Goal: Task Accomplishment & Management: Manage account settings

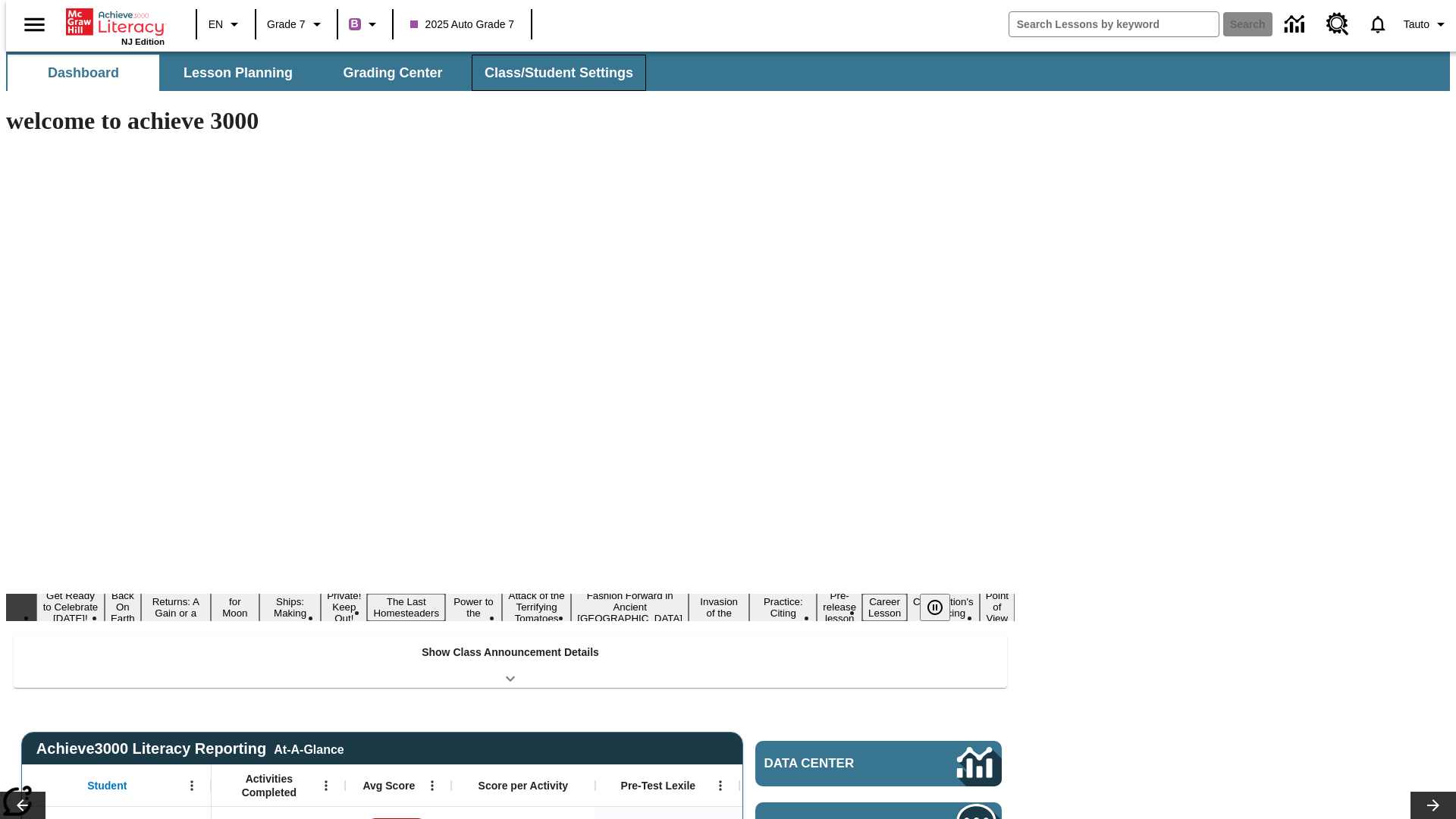
click at [550, 73] on button "Class/Student Settings" at bounding box center [559, 72] width 174 height 37
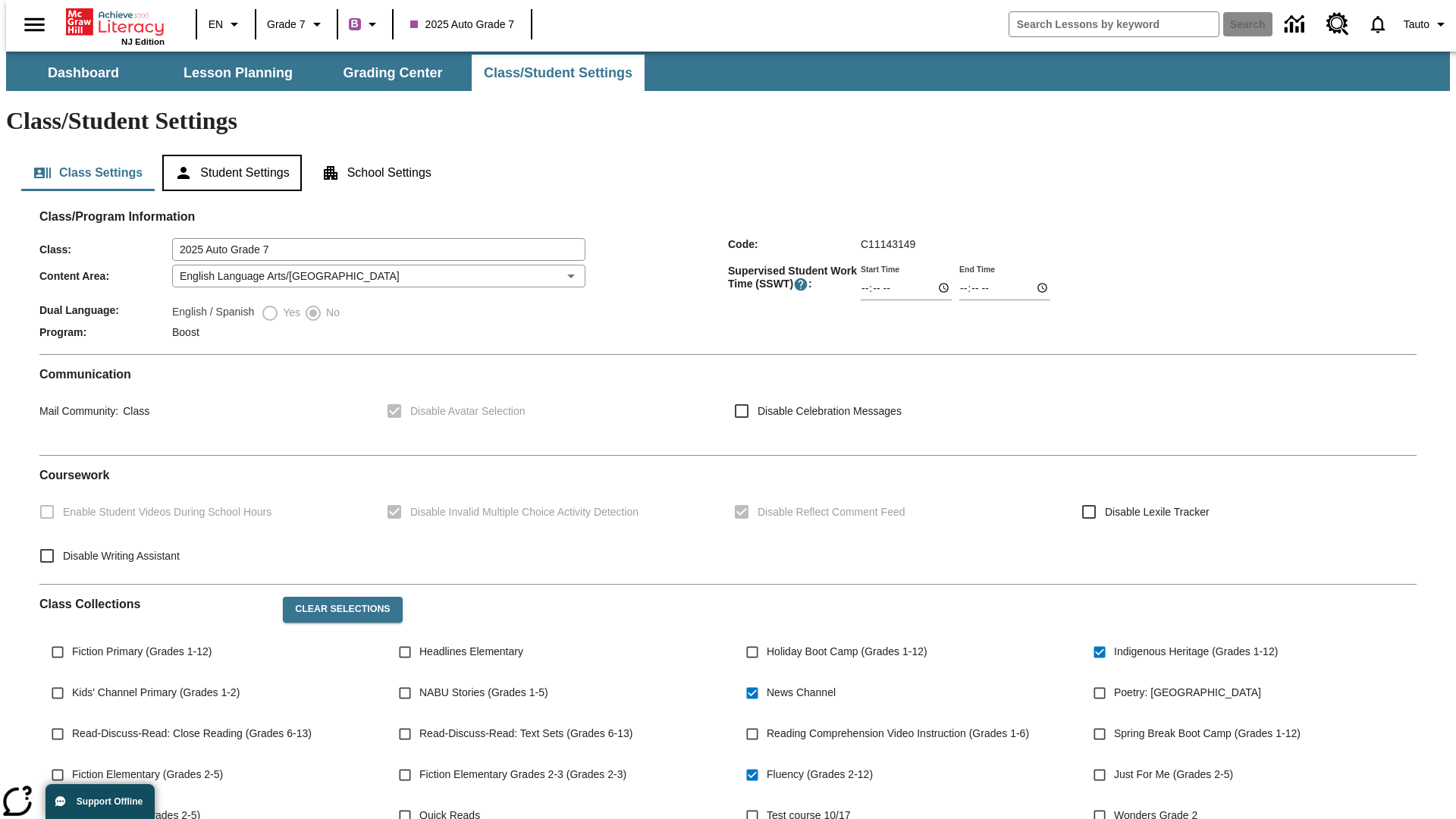
click at [228, 155] on button "Student Settings" at bounding box center [231, 173] width 139 height 37
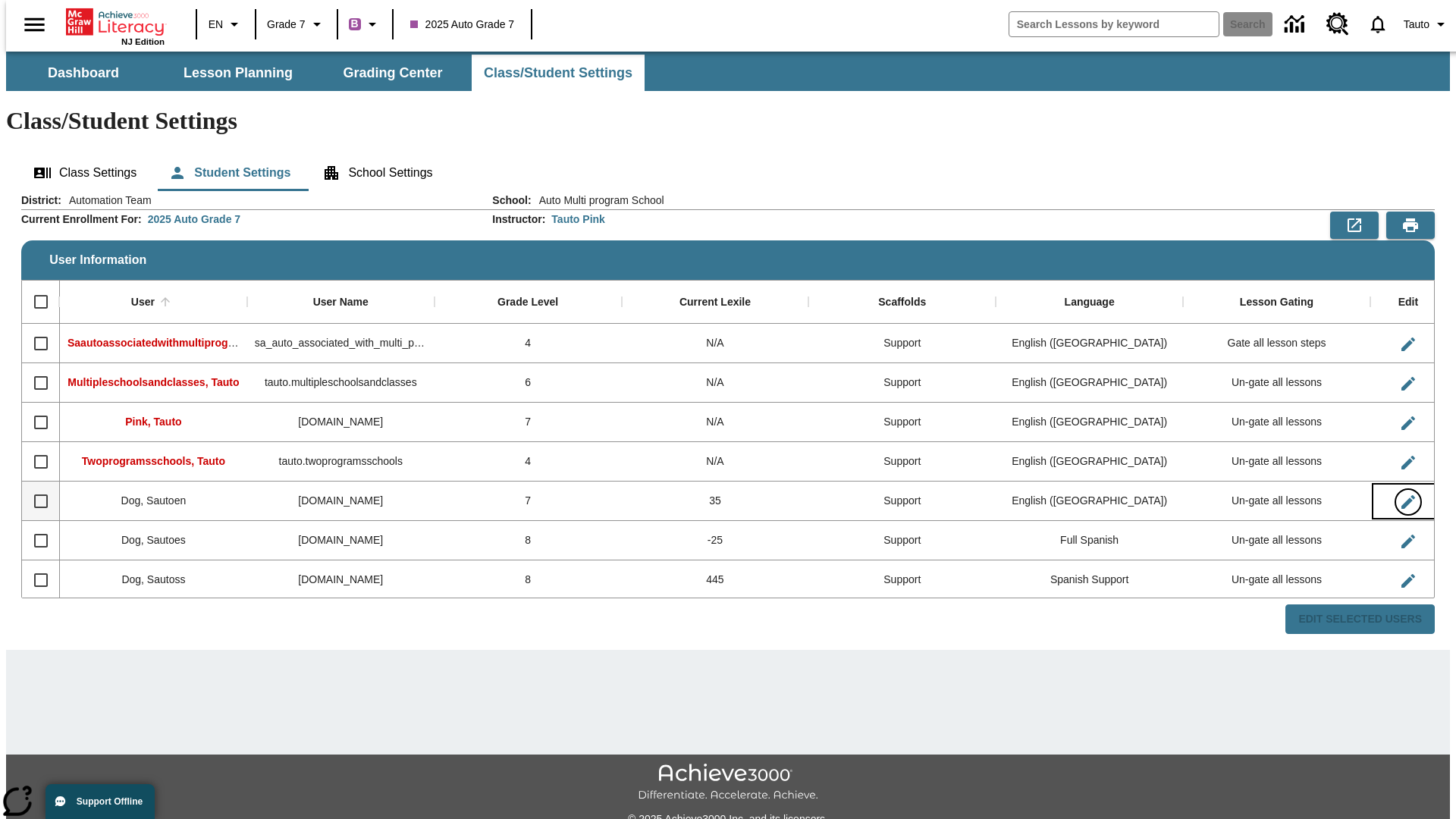
click at [1402, 495] on icon "Edit User" at bounding box center [1408, 502] width 14 height 14
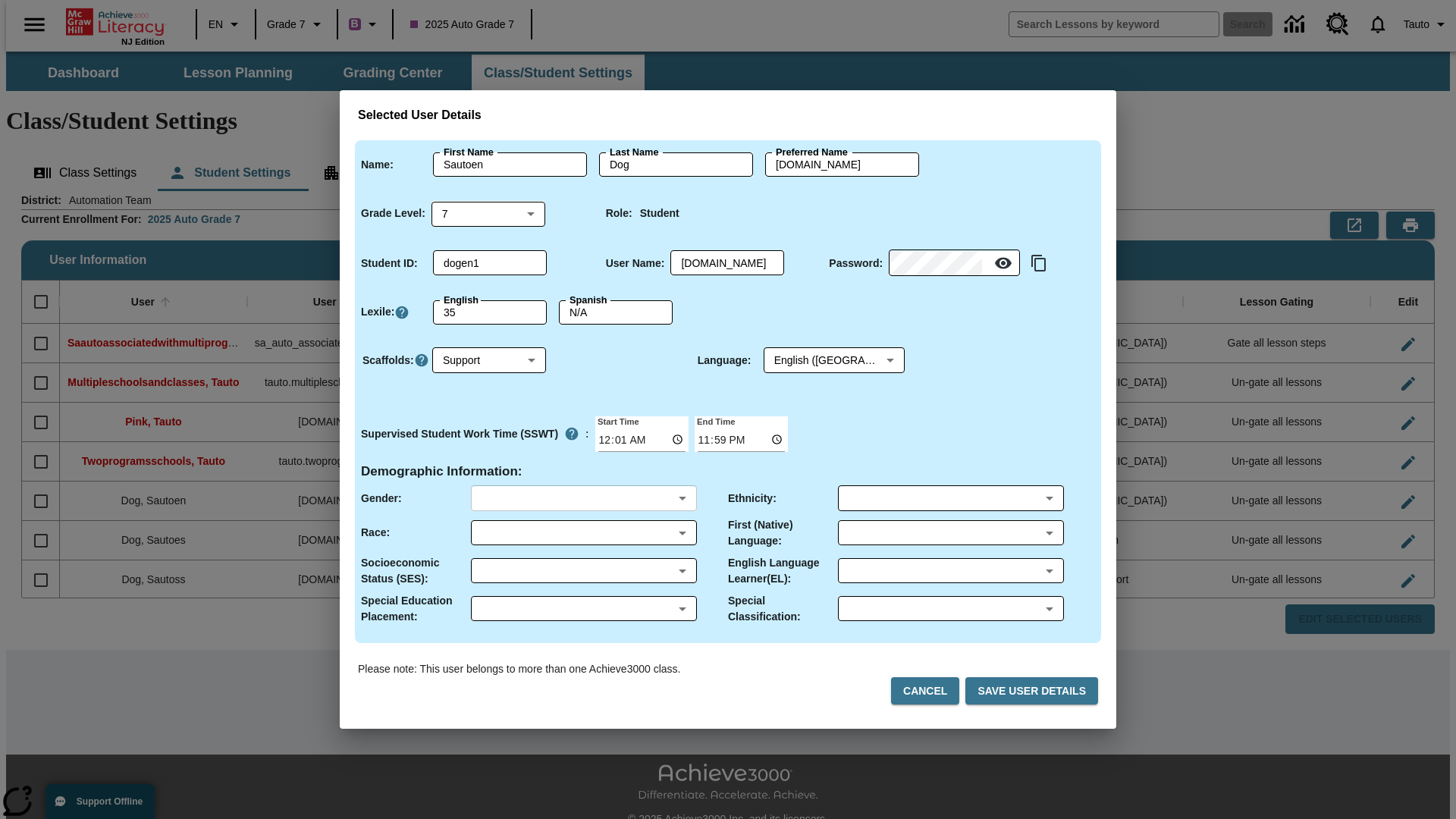
click at [583, 498] on body "Skip to main content NJ Edition EN Grade 7 B 2025 Auto Grade 7 Search 0 Tauto D…" at bounding box center [727, 452] width 1443 height 800
click at [583, 532] on body "Skip to main content NJ Edition EN Grade 7 B 2025 Auto Grade 7 Search 0 Tauto D…" at bounding box center [727, 452] width 1443 height 800
click at [583, 570] on body "Skip to main content NJ Edition EN Grade 7 B 2025 Auto Grade 7 Search 0 Tauto D…" at bounding box center [727, 452] width 1443 height 800
click at [583, 608] on body "Skip to main content NJ Edition EN Grade 7 B 2025 Auto Grade 7 Search 0 Tauto D…" at bounding box center [727, 452] width 1443 height 800
click at [950, 498] on body "Skip to main content NJ Edition EN Grade 7 B 2025 Auto Grade 7 Search 0 Tauto D…" at bounding box center [727, 452] width 1443 height 800
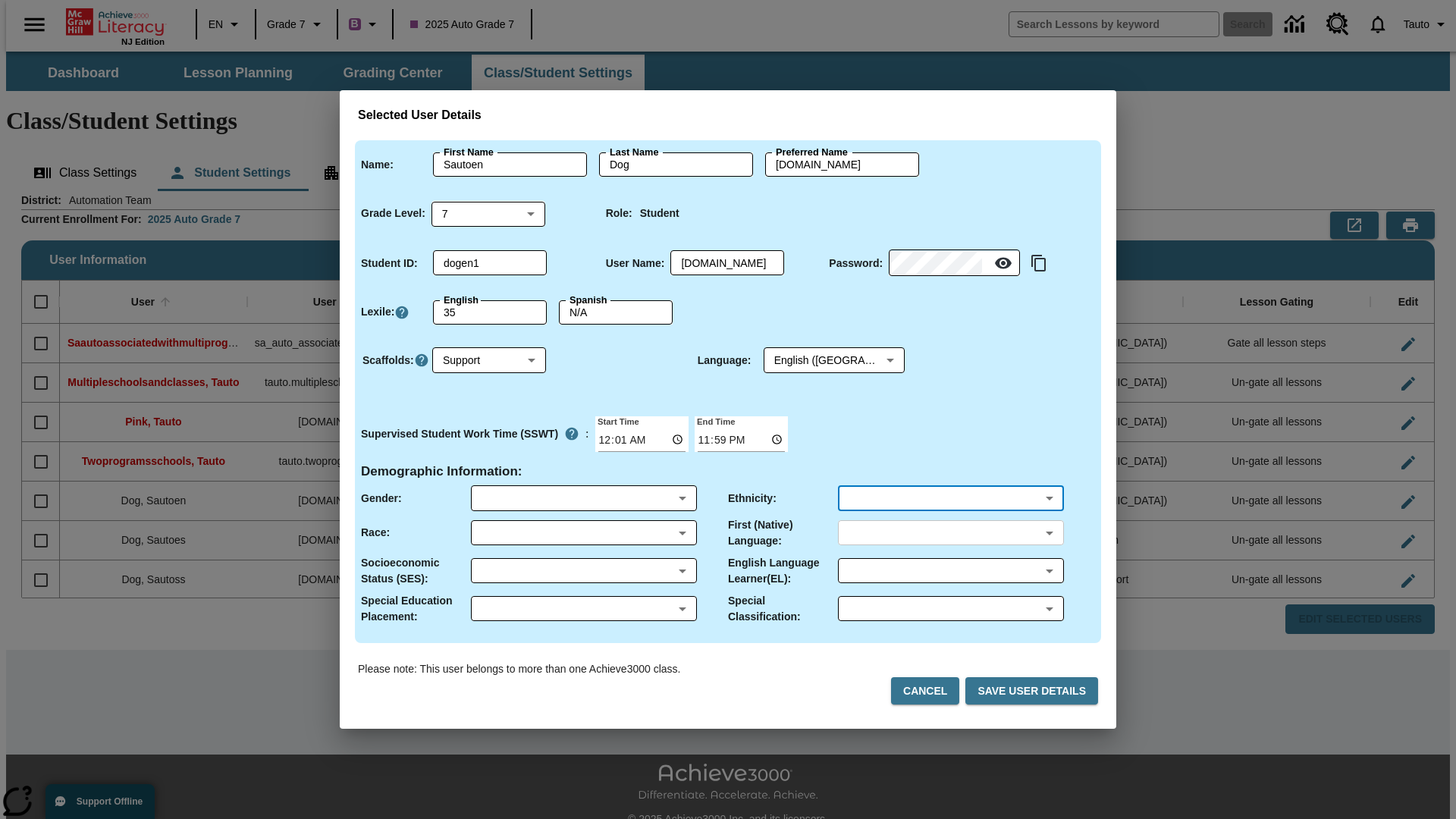
click at [950, 532] on body "Skip to main content NJ Edition EN Grade 7 B 2025 Auto Grade 7 Search 0 Tauto D…" at bounding box center [727, 452] width 1443 height 800
click at [950, 570] on body "Skip to main content NJ Edition EN Grade 7 B 2025 Auto Grade 7 Search 0 Tauto D…" at bounding box center [727, 452] width 1443 height 800
click at [950, 608] on body "Skip to main content NJ Edition EN Grade 7 B 2025 Auto Grade 7 Search 0 Tauto D…" at bounding box center [727, 452] width 1443 height 800
